Goal: Navigation & Orientation: Understand site structure

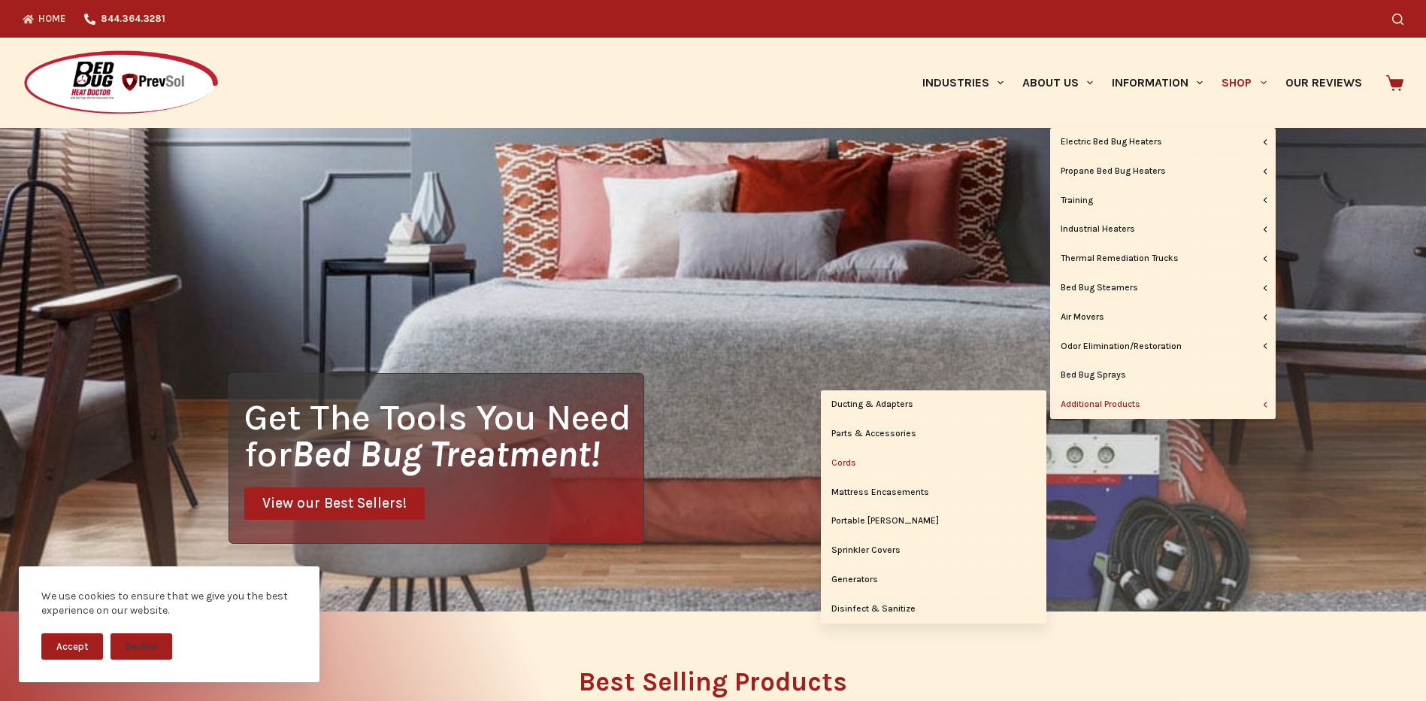
click at [849, 458] on link "Cords" at bounding box center [934, 463] width 226 height 29
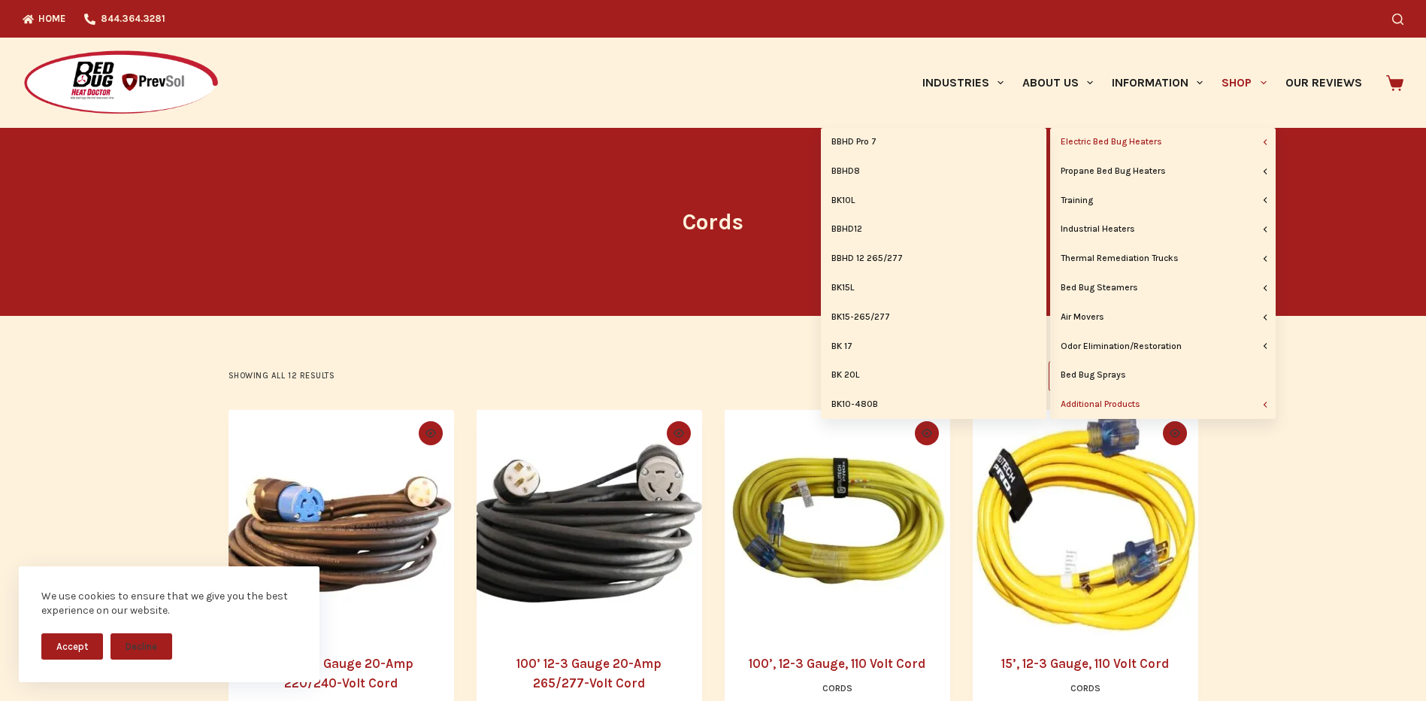
click at [1095, 144] on link "Electric Bed Bug Heaters" at bounding box center [1163, 142] width 226 height 29
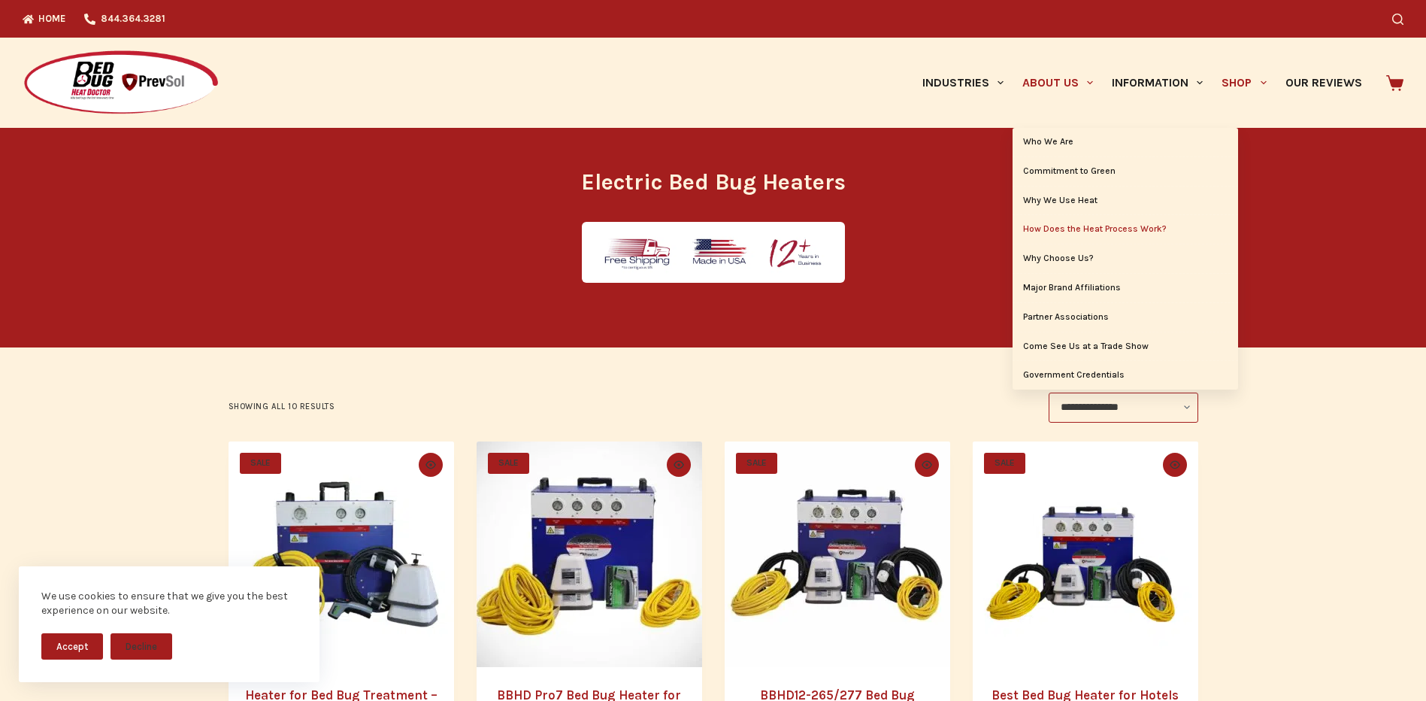
click at [1082, 230] on link "How Does the Heat Process Work?" at bounding box center [1126, 229] width 226 height 29
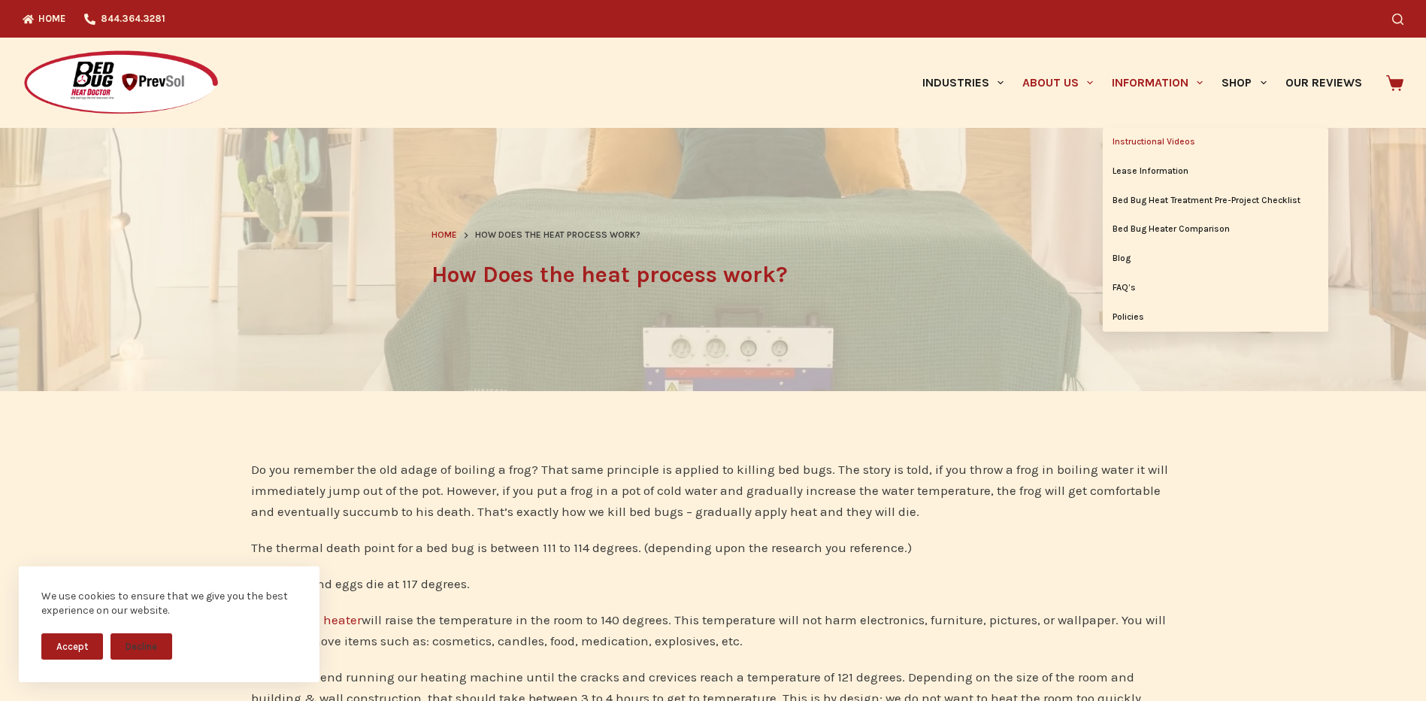
click at [1129, 139] on link "Instructional Videos" at bounding box center [1216, 142] width 226 height 29
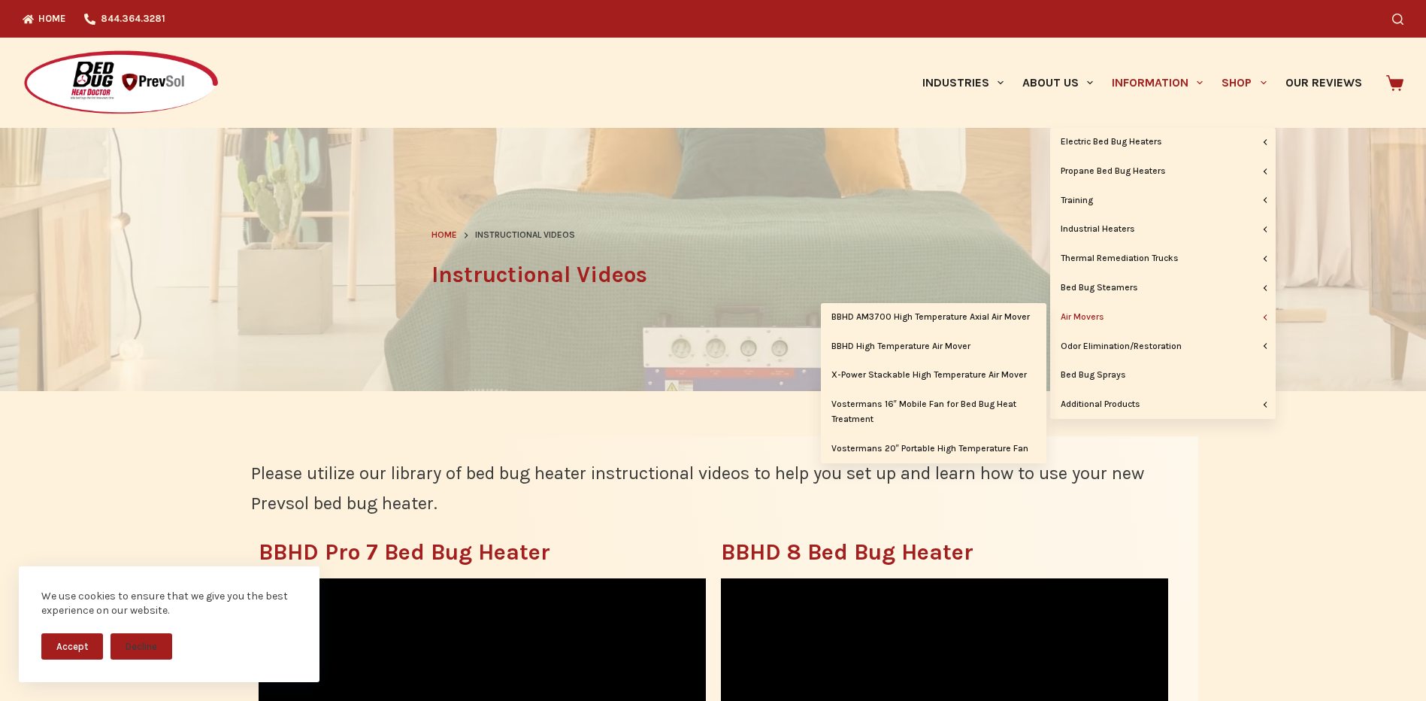
click at [1086, 311] on link "Air Movers" at bounding box center [1163, 317] width 226 height 29
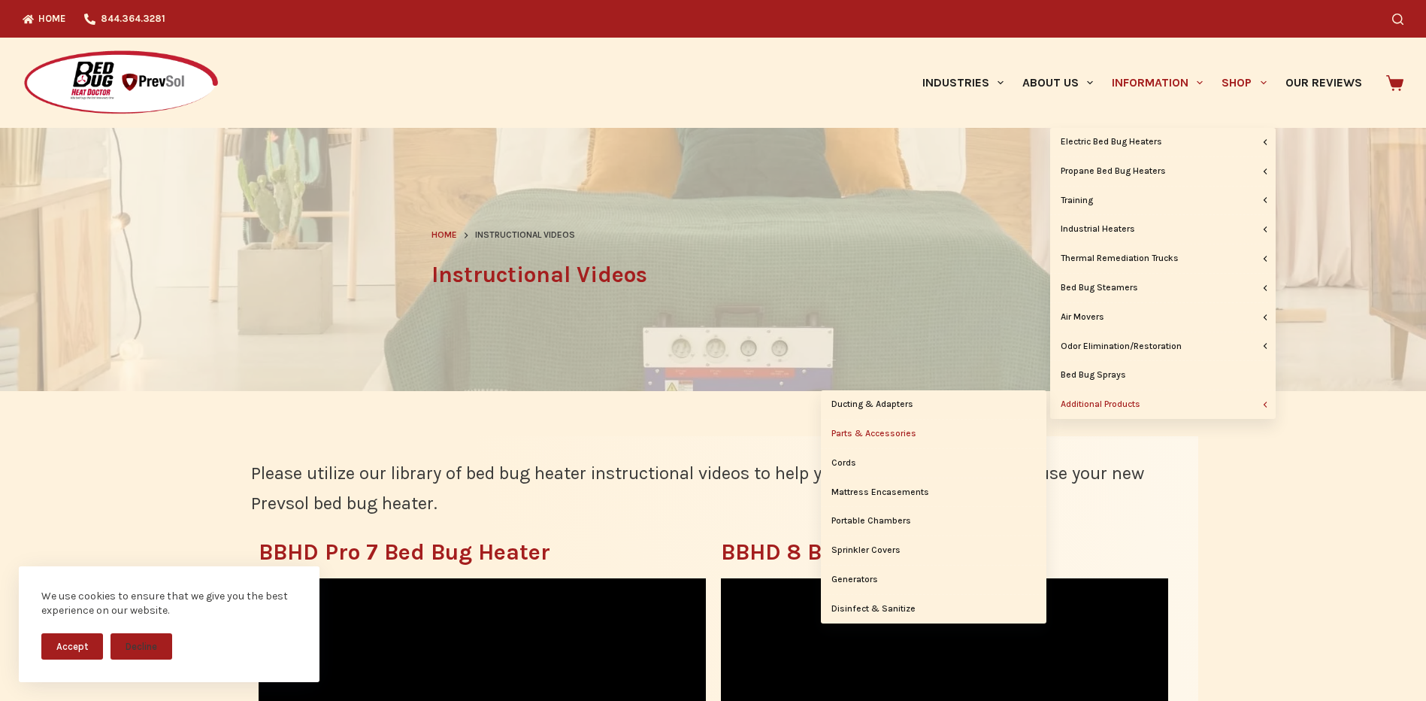
click at [862, 429] on link "Parts & Accessories" at bounding box center [934, 434] width 226 height 29
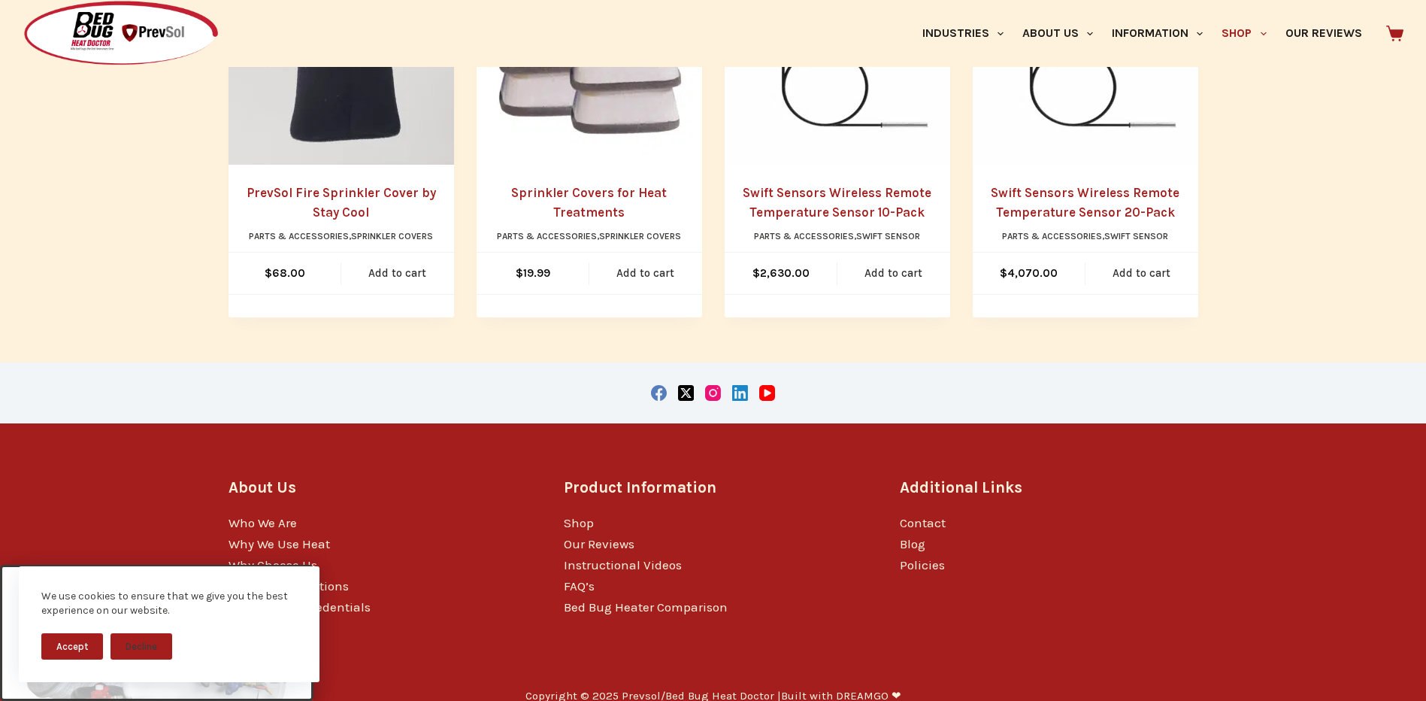
scroll to position [1312, 0]
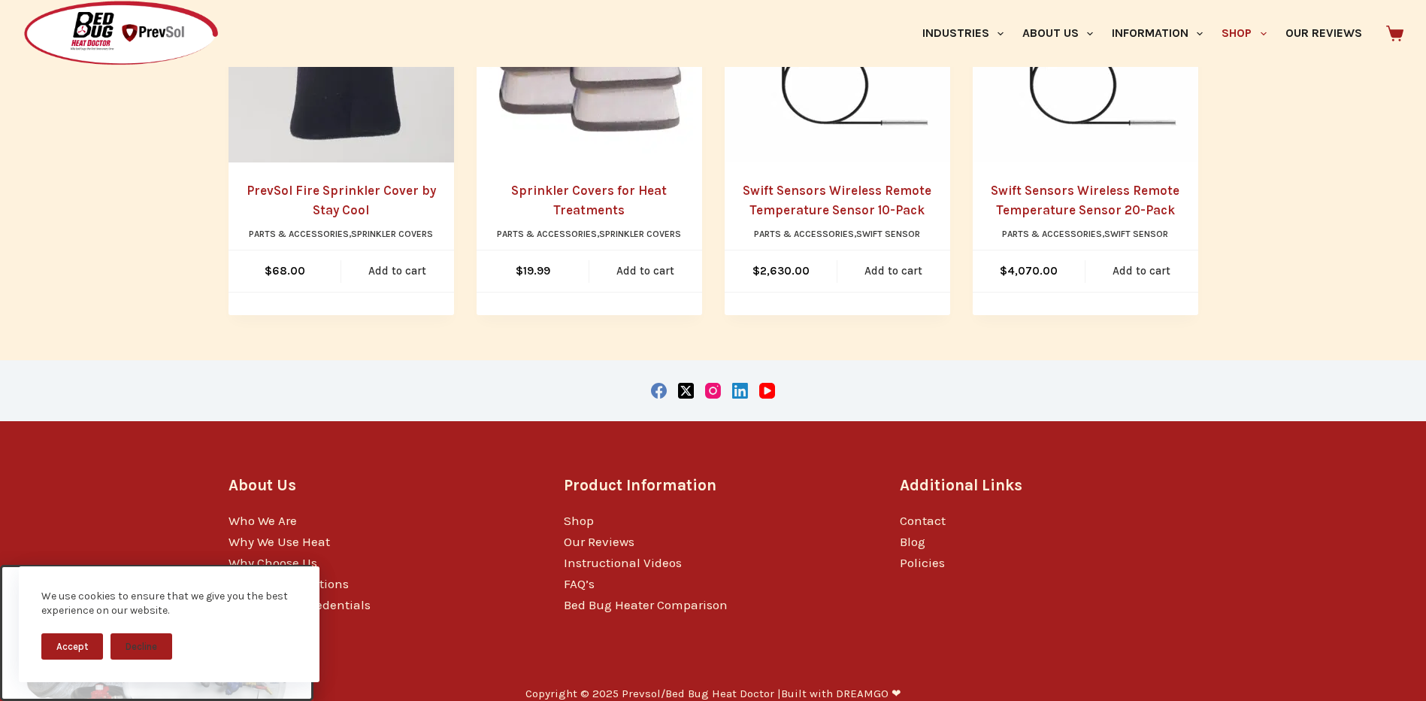
click at [84, 647] on button "Accept" at bounding box center [72, 646] width 62 height 26
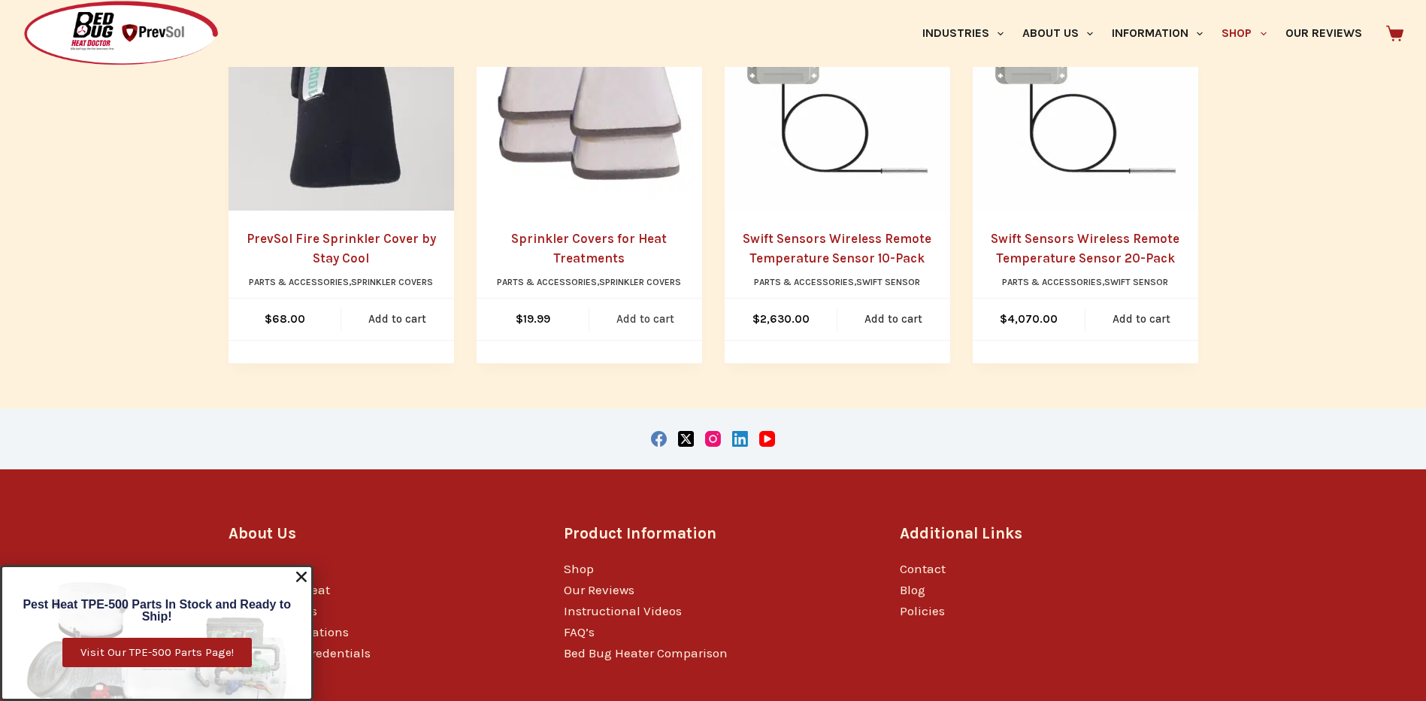
scroll to position [1237, 0]
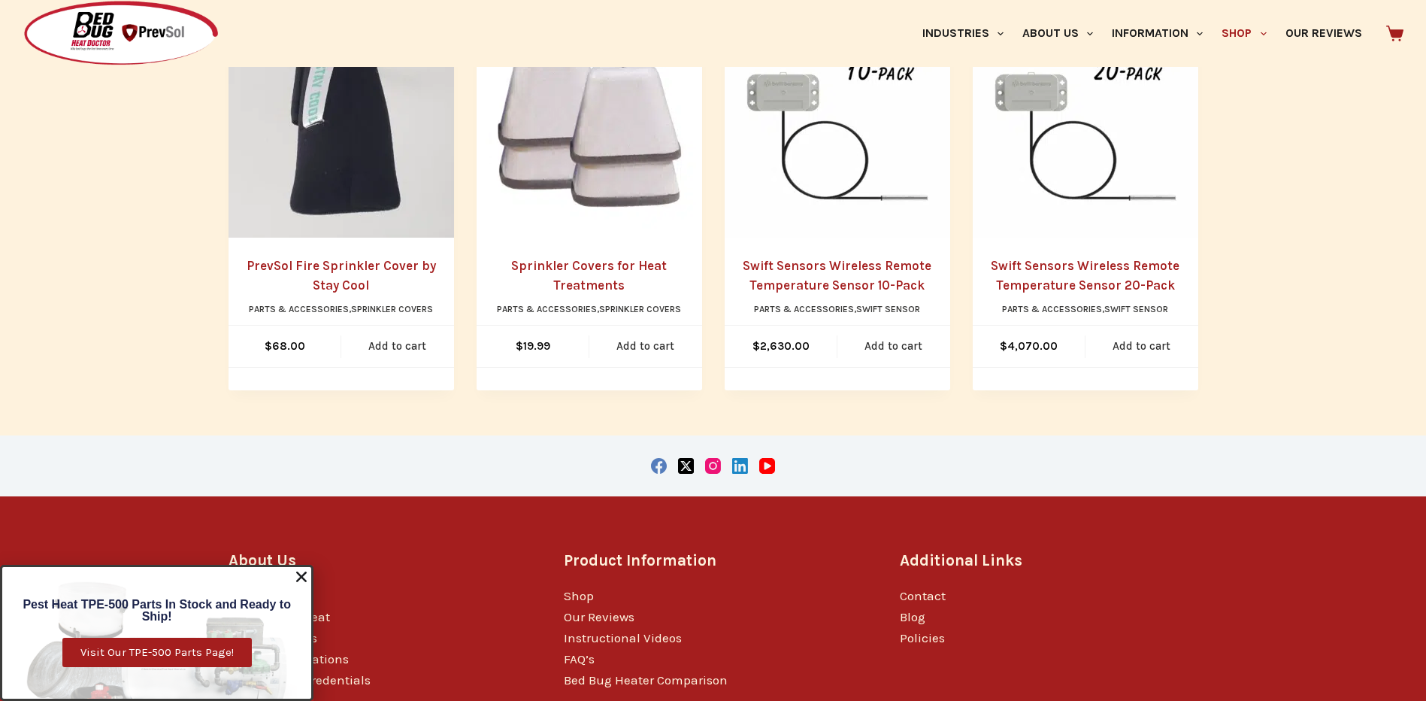
click at [309, 575] on icon "Close" at bounding box center [301, 576] width 15 height 15
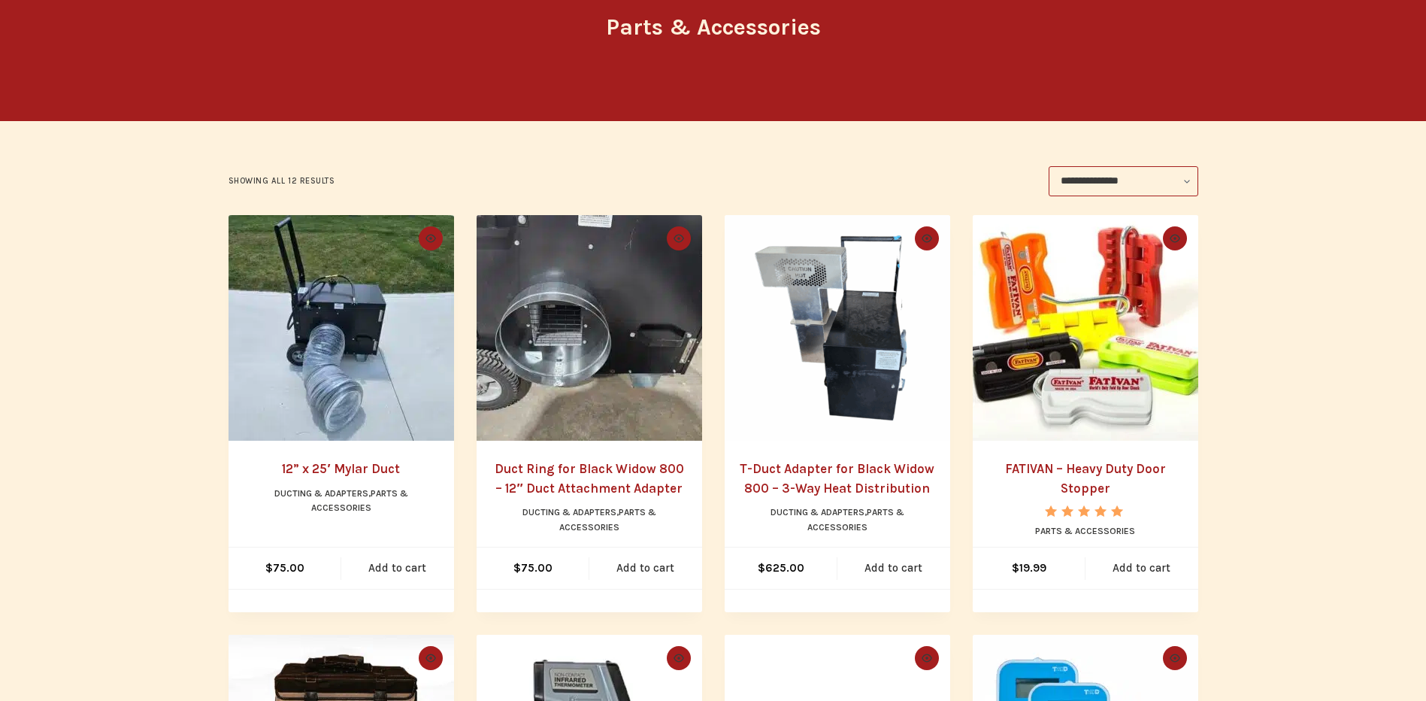
scroll to position [0, 0]
